Goal: Browse casually: Explore the website without a specific task or goal

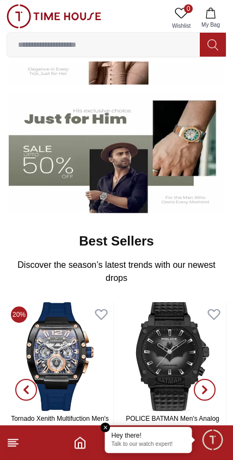
scroll to position [193, 0]
click at [92, 165] on img at bounding box center [116, 153] width 215 height 120
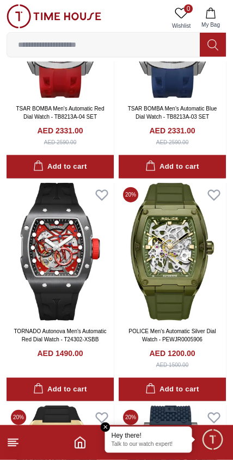
scroll to position [587, 0]
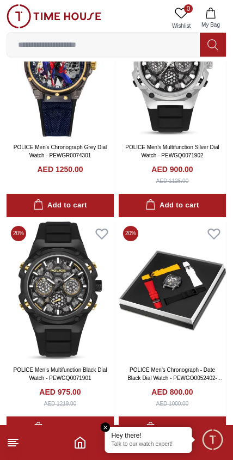
scroll to position [1883, 0]
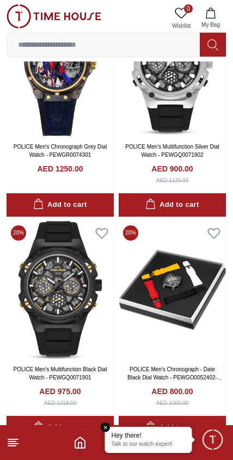
click at [71, 255] on img at bounding box center [60, 290] width 107 height 138
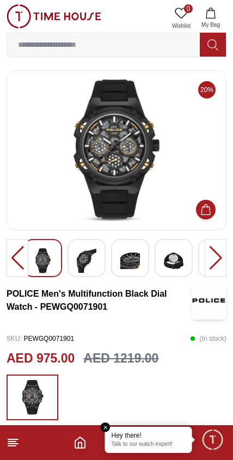
click at [78, 258] on img at bounding box center [87, 260] width 20 height 25
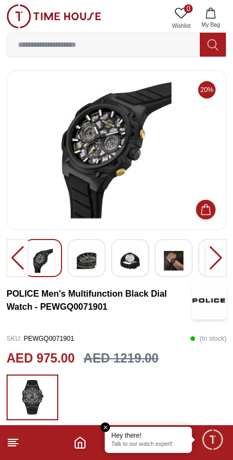
click at [83, 256] on img at bounding box center [87, 260] width 20 height 25
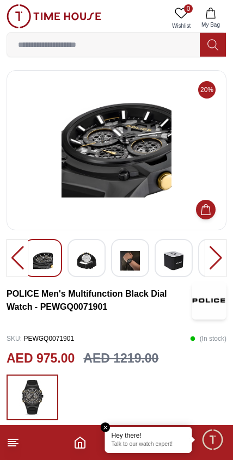
click at [83, 251] on img at bounding box center [87, 260] width 20 height 25
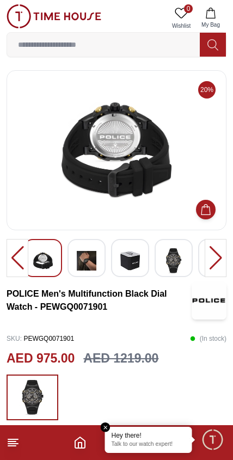
click at [115, 251] on div at bounding box center [130, 258] width 38 height 38
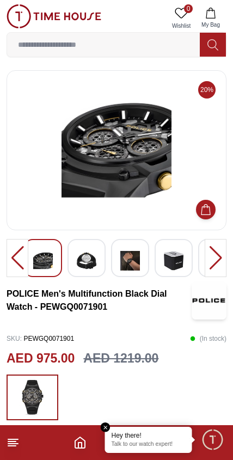
click at [57, 250] on div at bounding box center [43, 258] width 38 height 38
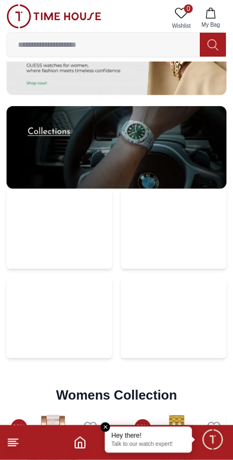
scroll to position [2350, 0]
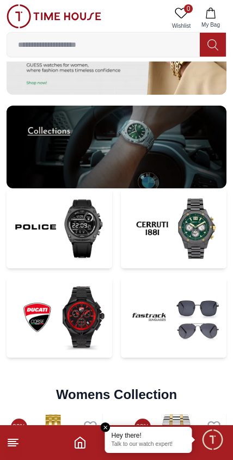
click at [158, 312] on img at bounding box center [173, 317] width 105 height 80
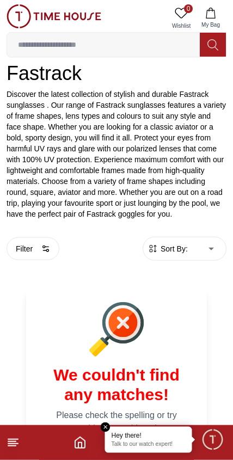
scroll to position [147, 0]
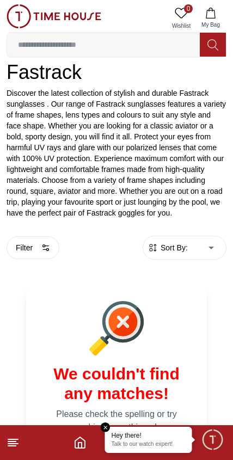
click at [24, 15] on img at bounding box center [54, 16] width 95 height 24
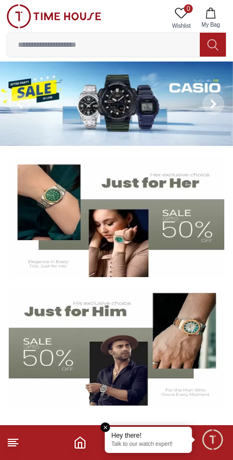
click at [46, 119] on img at bounding box center [116, 103] width 233 height 84
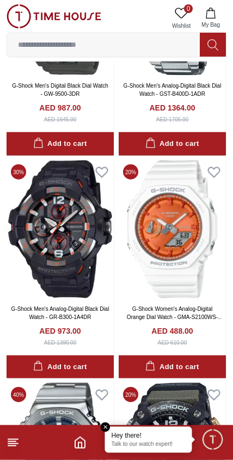
scroll to position [1379, 0]
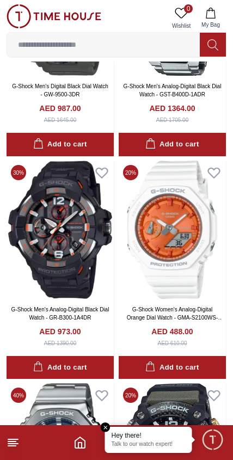
click at [63, 187] on img at bounding box center [60, 229] width 107 height 138
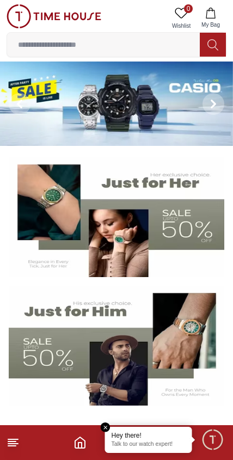
click at [55, 102] on img at bounding box center [116, 103] width 233 height 84
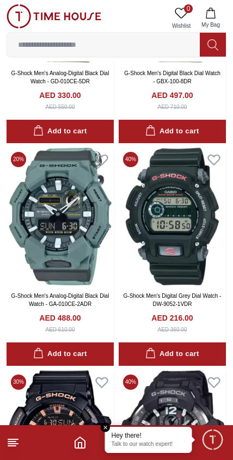
scroll to position [2061, 0]
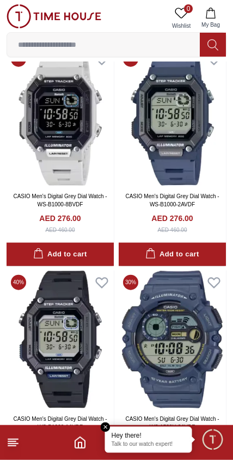
scroll to position [5944, 0]
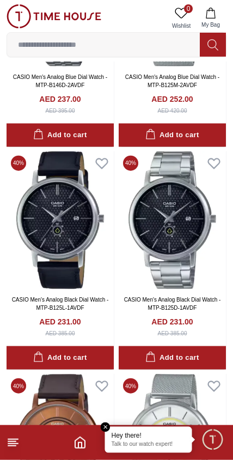
scroll to position [10290, 0]
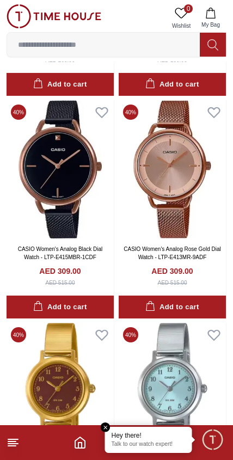
scroll to position [12789, 0]
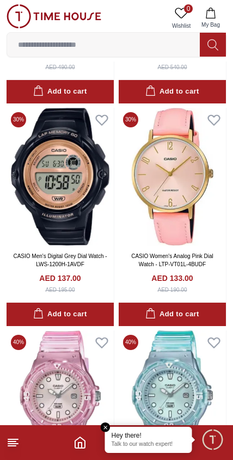
scroll to position [20348, 0]
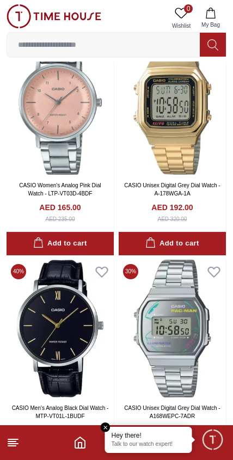
scroll to position [23312, 0]
